Goal: Navigation & Orientation: Go to known website

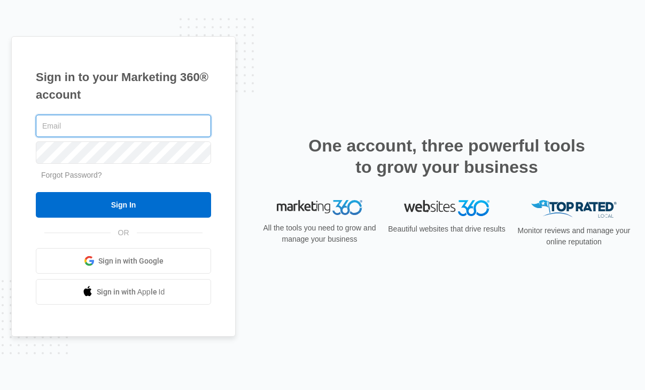
type input "[PERSON_NAME][EMAIL_ADDRESS][DOMAIN_NAME]"
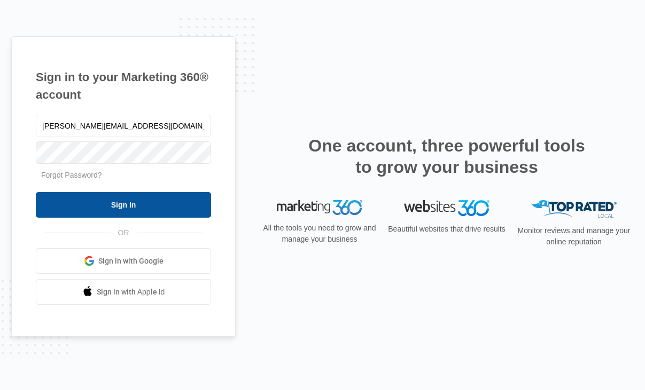
click at [85, 199] on input "Sign In" at bounding box center [123, 205] width 175 height 26
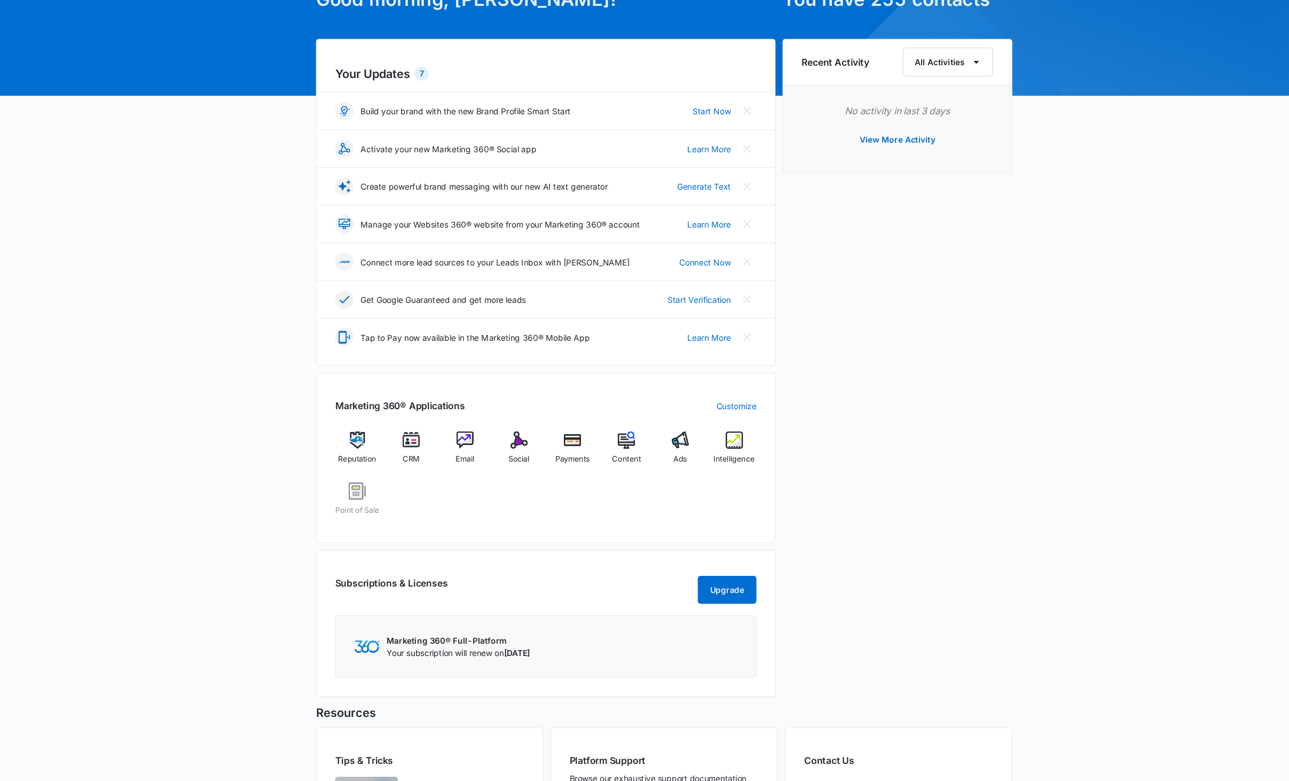
scroll to position [45, 0]
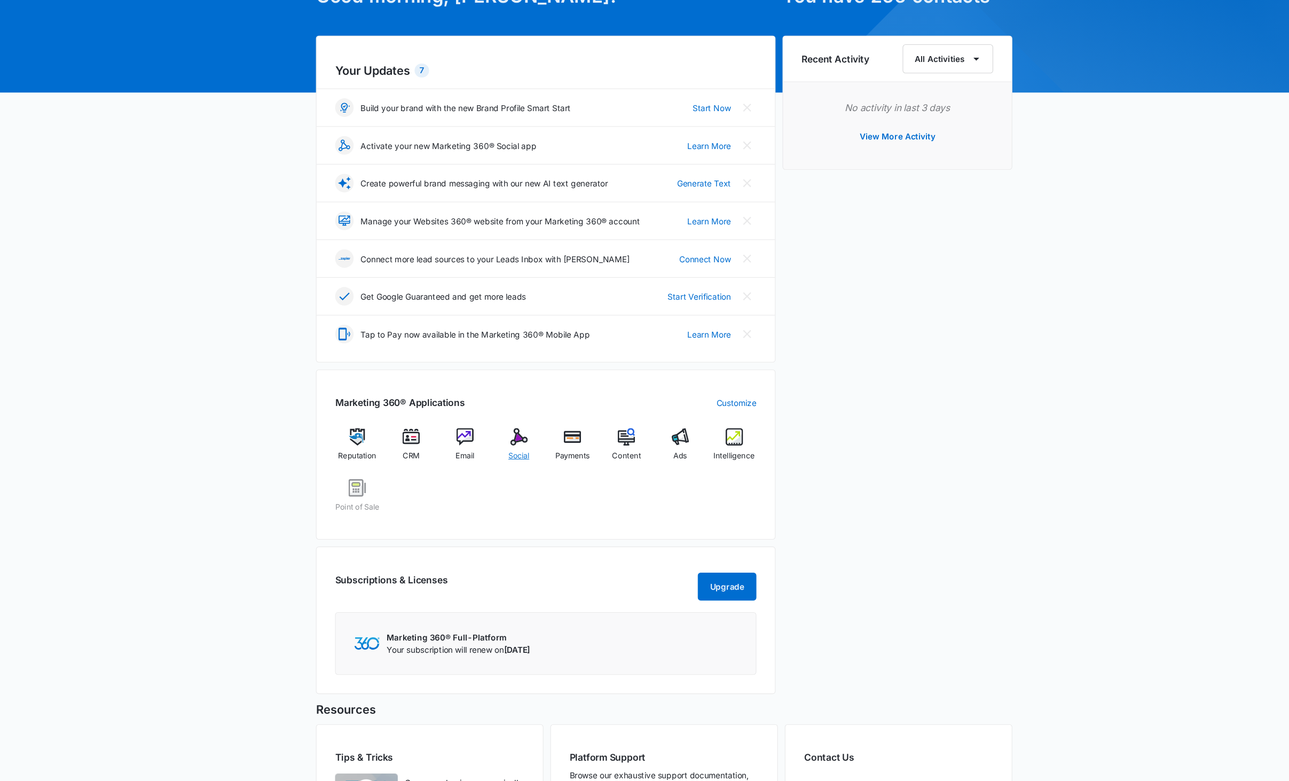
click at [514, 471] on img at bounding box center [511, 464] width 16 height 16
